Goal: Information Seeking & Learning: Learn about a topic

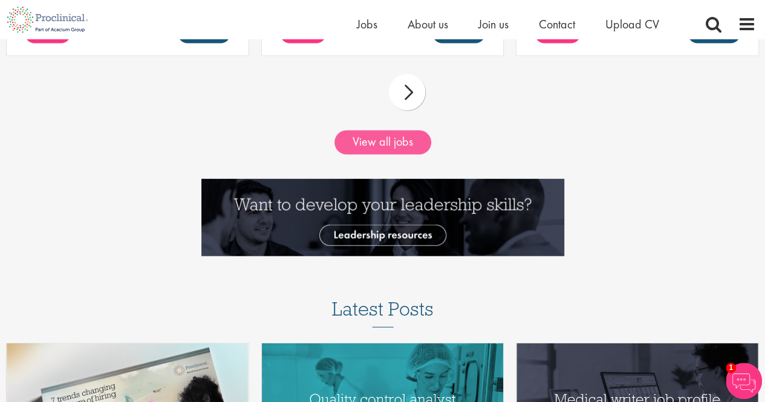
scroll to position [1243, 0]
click at [397, 148] on link "View all jobs" at bounding box center [382, 143] width 97 height 24
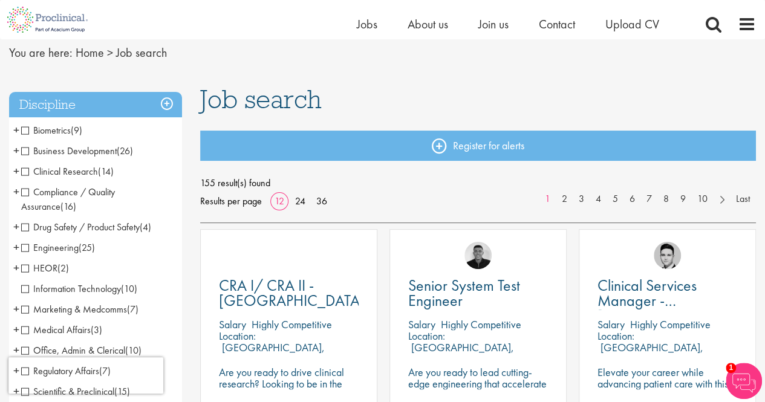
scroll to position [47, 0]
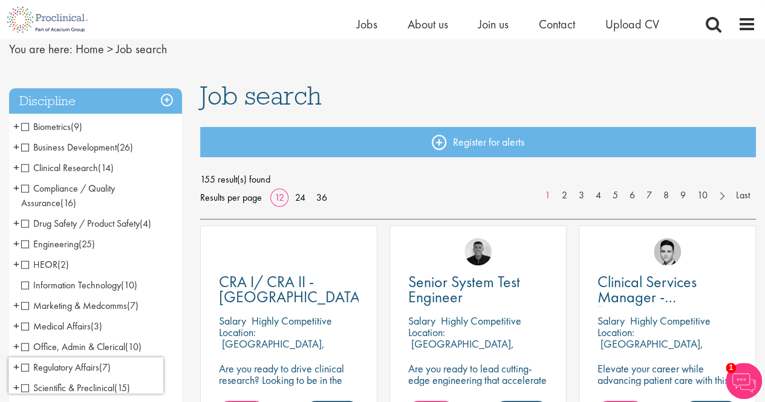
click at [51, 242] on span "Engineering" at bounding box center [49, 244] width 57 height 13
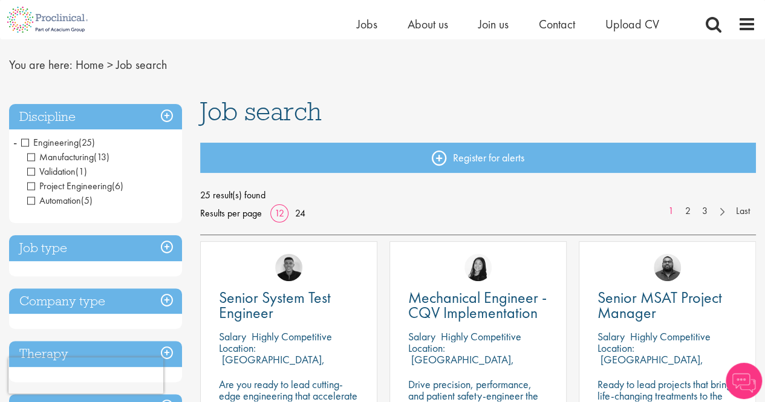
scroll to position [25, 0]
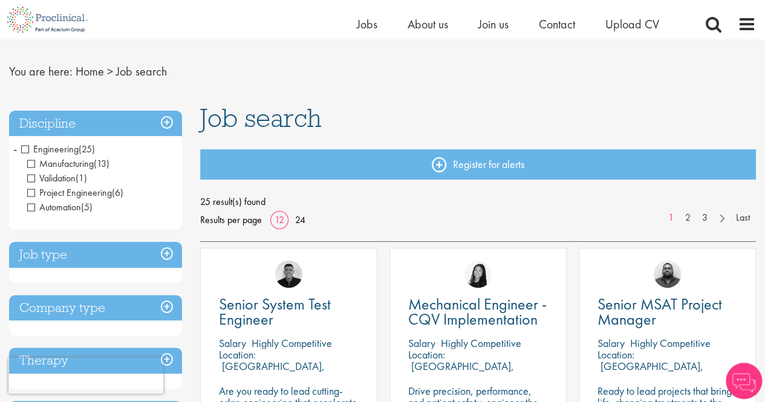
click at [28, 146] on span "Engineering" at bounding box center [49, 149] width 57 height 13
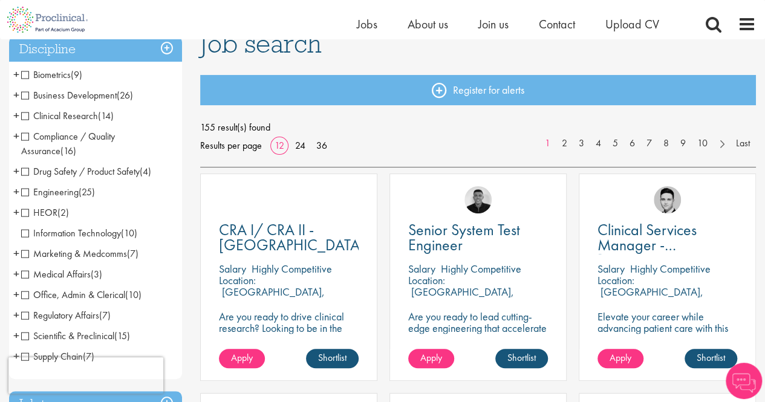
scroll to position [101, 0]
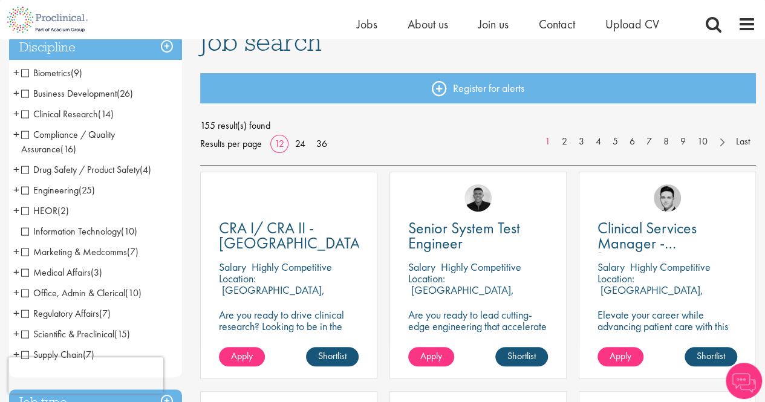
click at [25, 230] on span "Information Technology" at bounding box center [71, 231] width 100 height 13
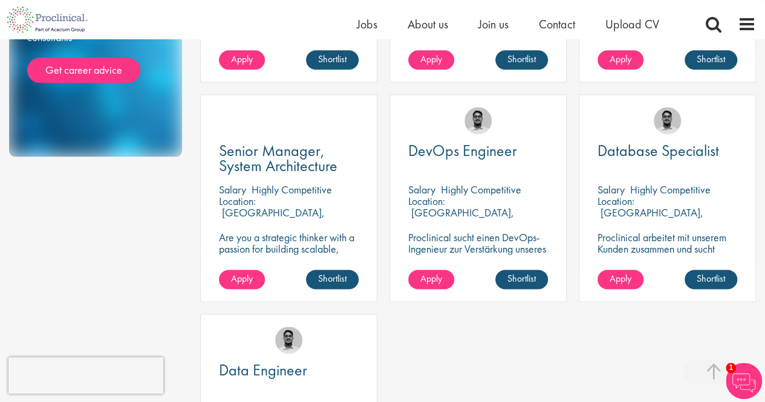
scroll to position [614, 0]
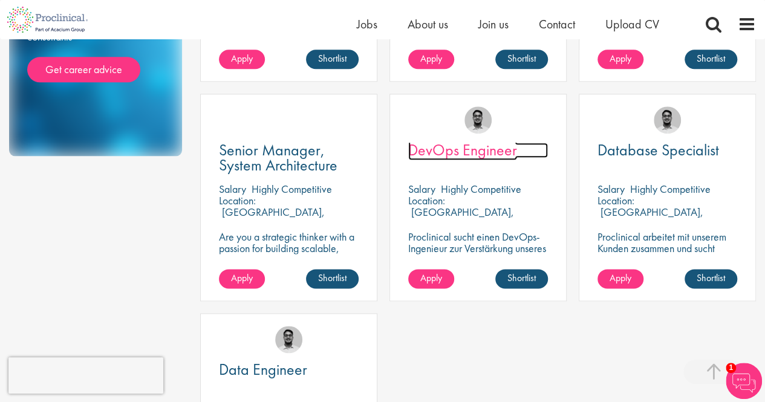
click at [457, 154] on span "DevOps Engineer" at bounding box center [462, 150] width 109 height 21
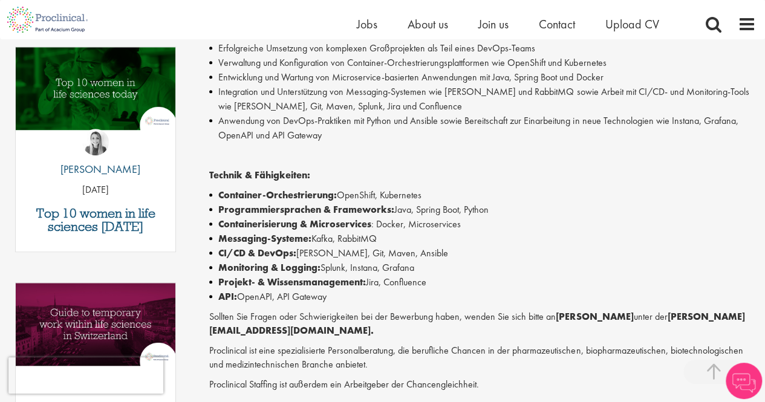
scroll to position [393, 0]
